Goal: Book appointment/travel/reservation

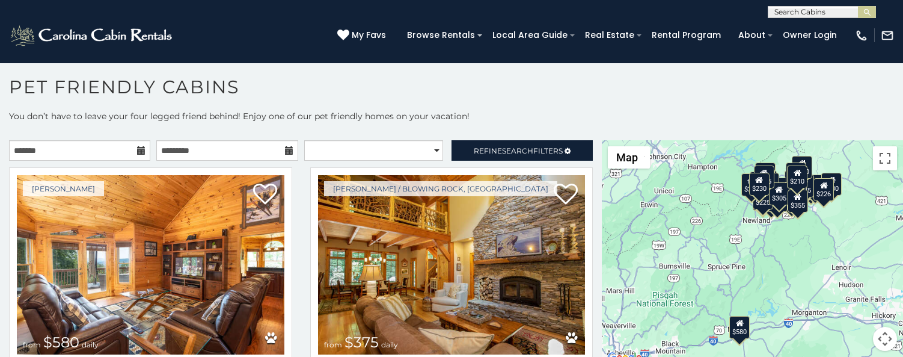
scroll to position [225, 0]
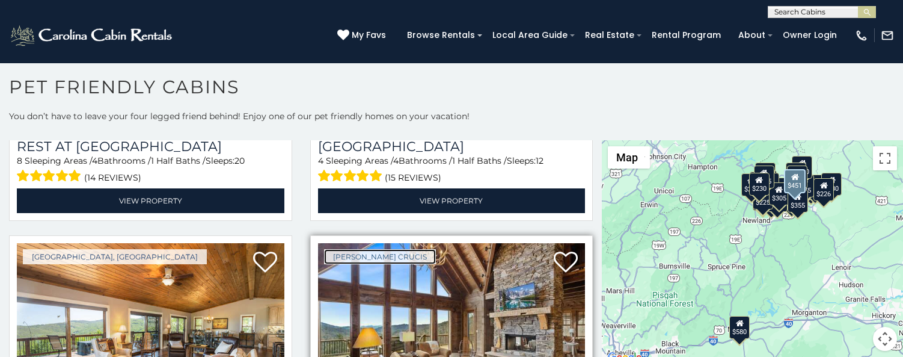
click at [360, 250] on link "[PERSON_NAME] Crucis" at bounding box center [380, 256] width 112 height 15
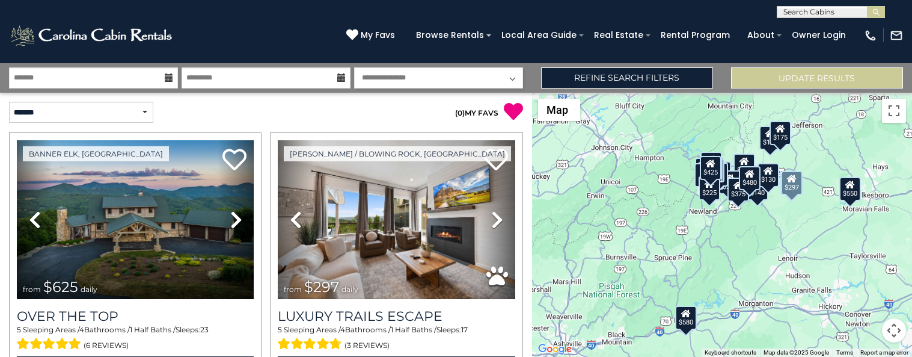
scroll to position [3585, 0]
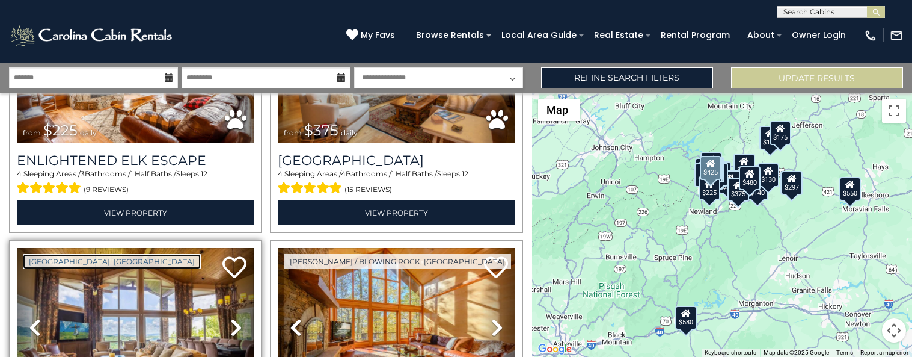
click at [52, 254] on link "[GEOGRAPHIC_DATA], [GEOGRAPHIC_DATA]" at bounding box center [112, 261] width 178 height 15
